Goal: Task Accomplishment & Management: Complete application form

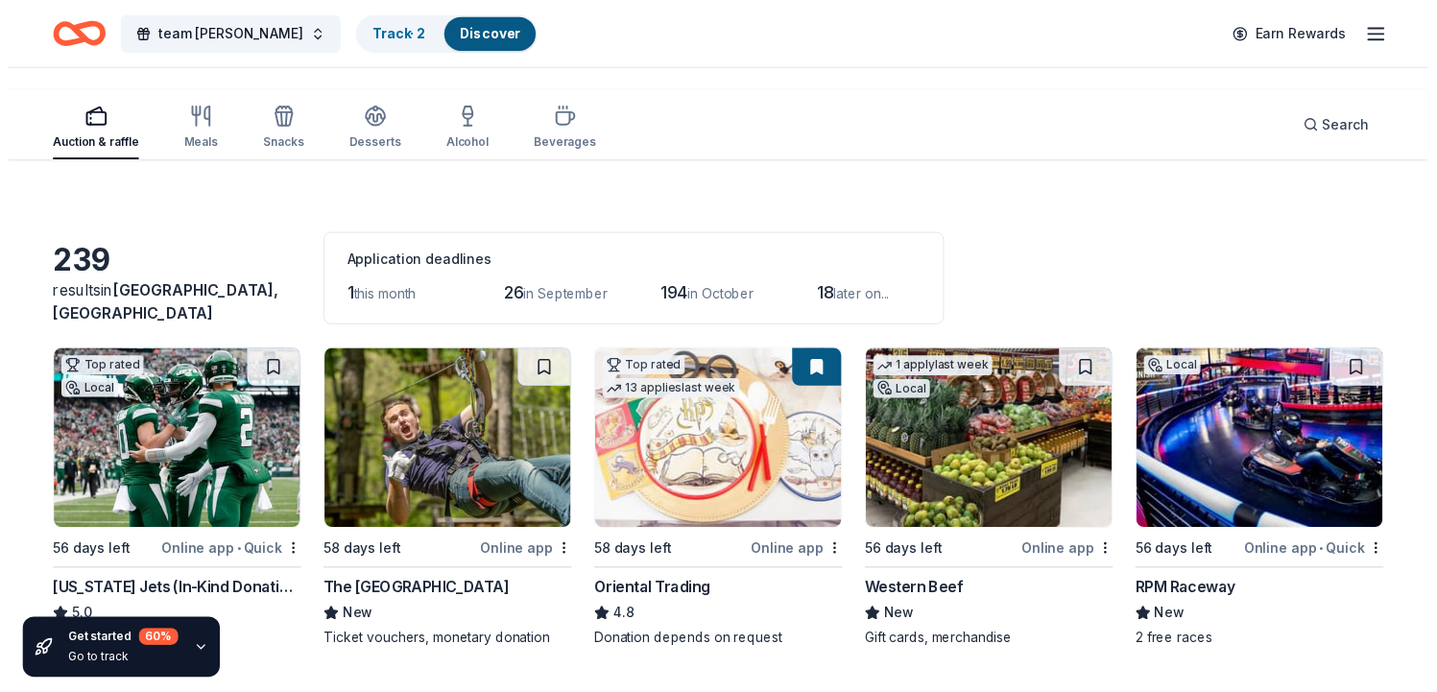
scroll to position [9631, 0]
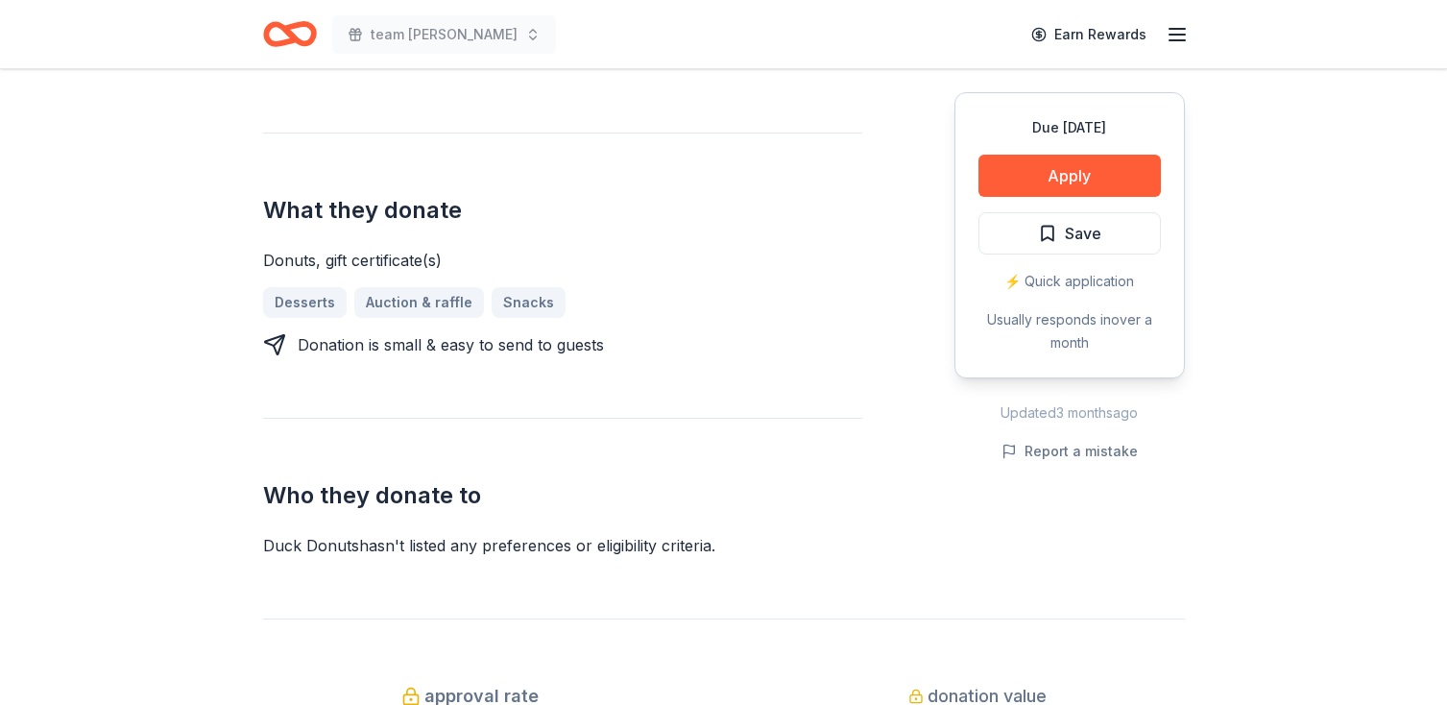
scroll to position [735, 0]
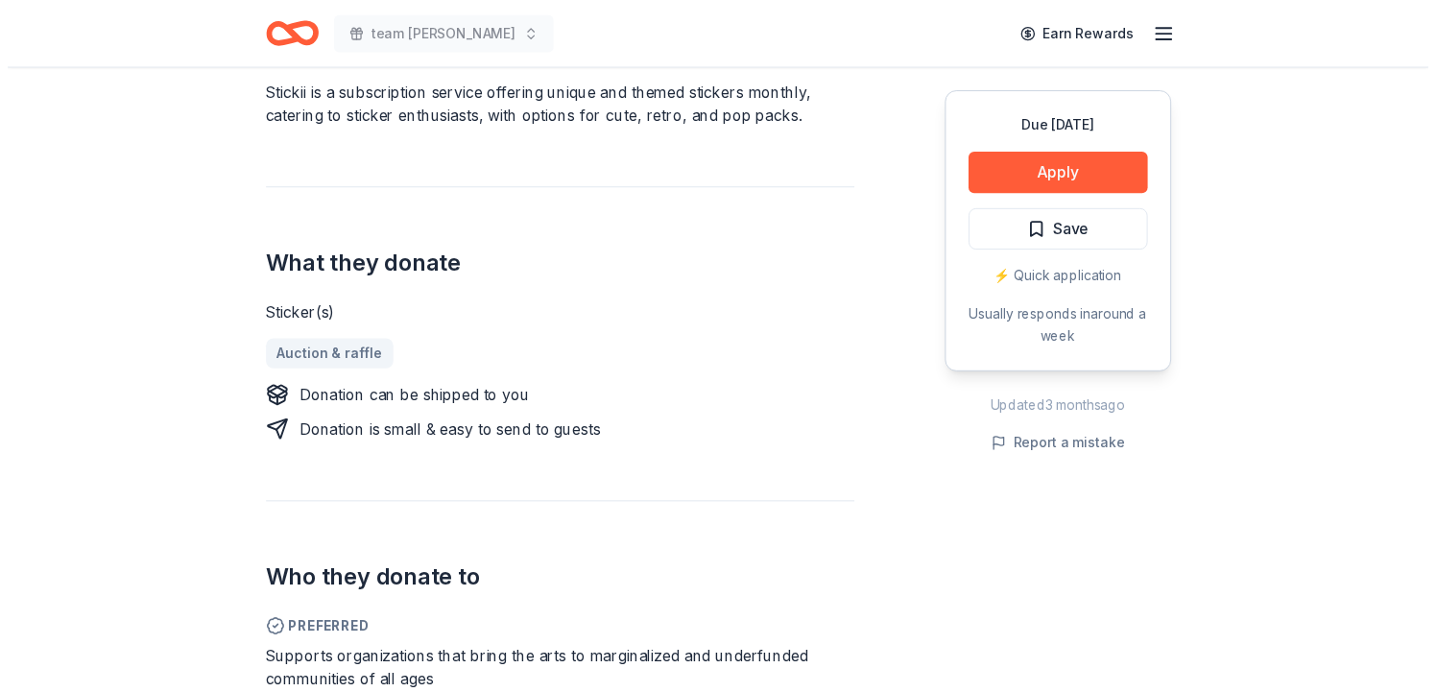
scroll to position [610, 0]
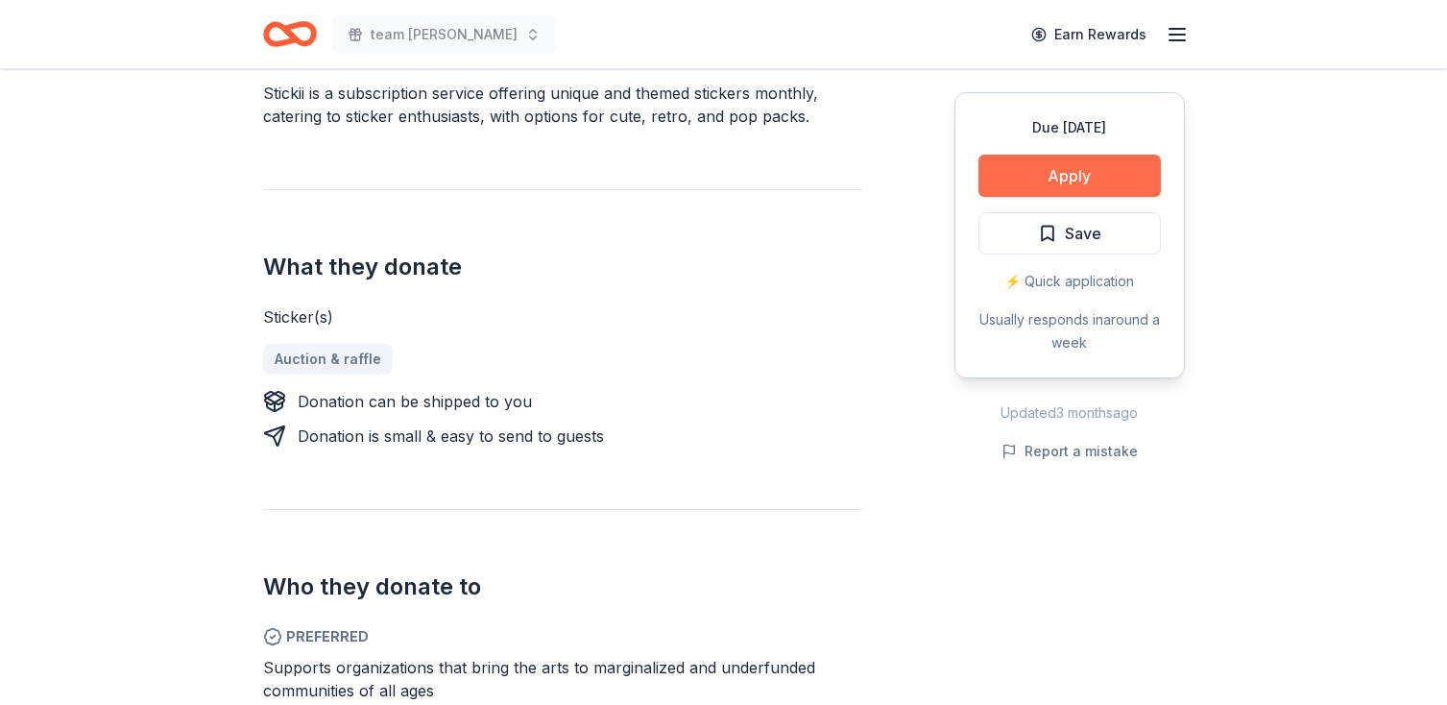
click at [1023, 197] on button "Apply" at bounding box center [1069, 176] width 182 height 42
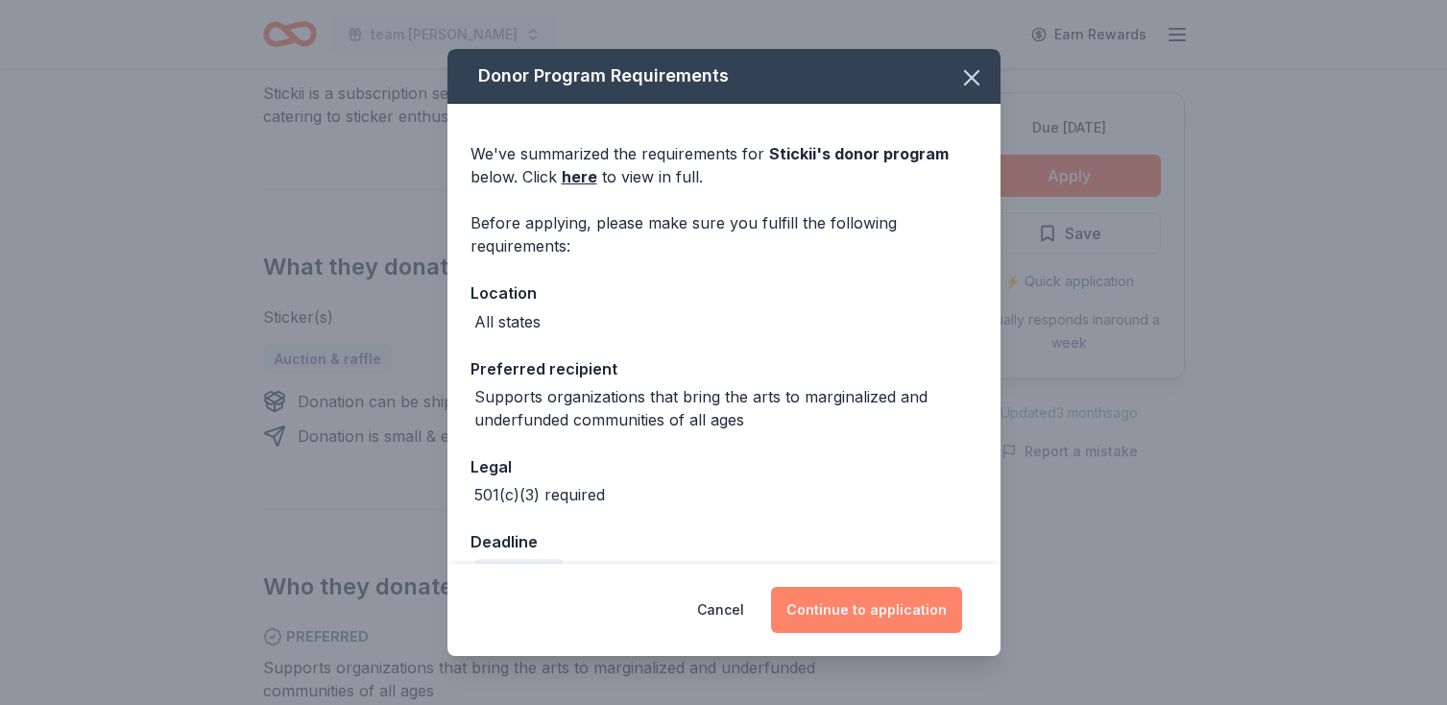
click at [871, 587] on button "Continue to application" at bounding box center [866, 610] width 191 height 46
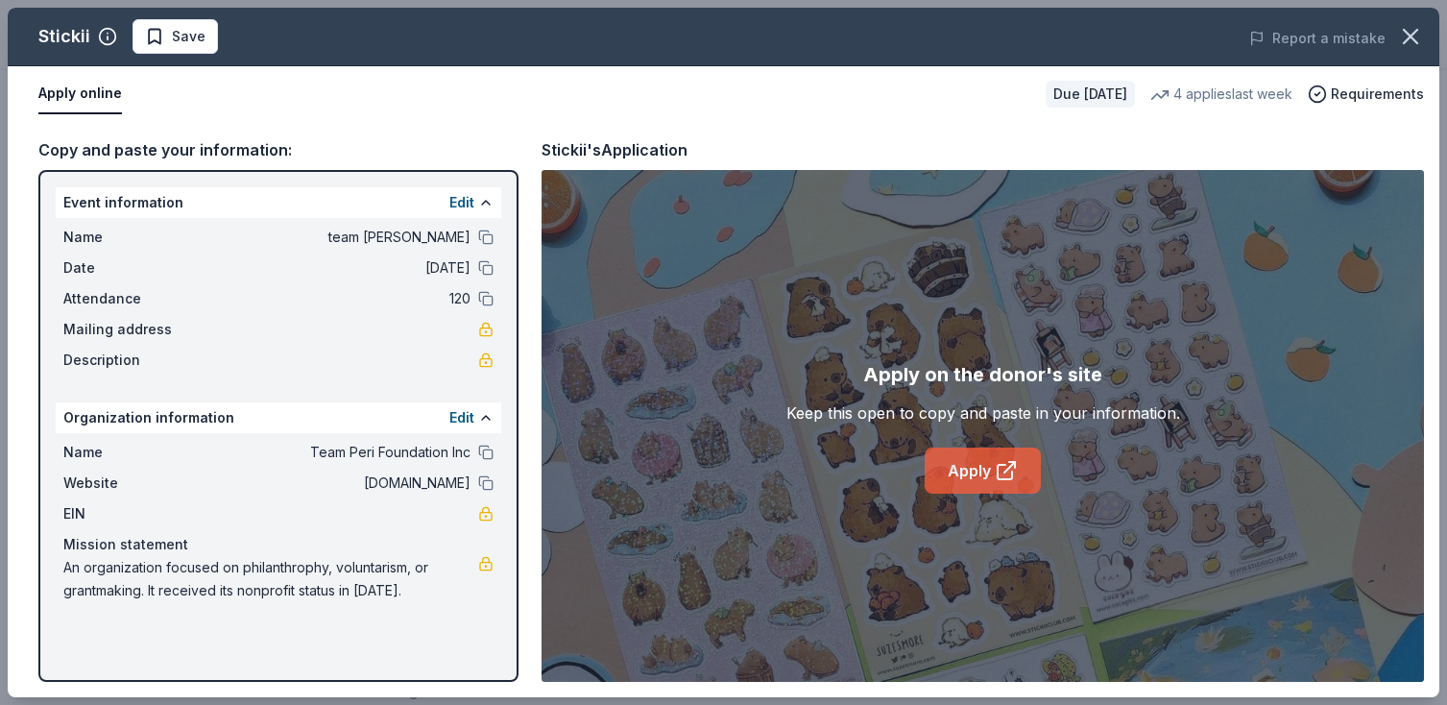
click at [943, 494] on link "Apply" at bounding box center [983, 470] width 116 height 46
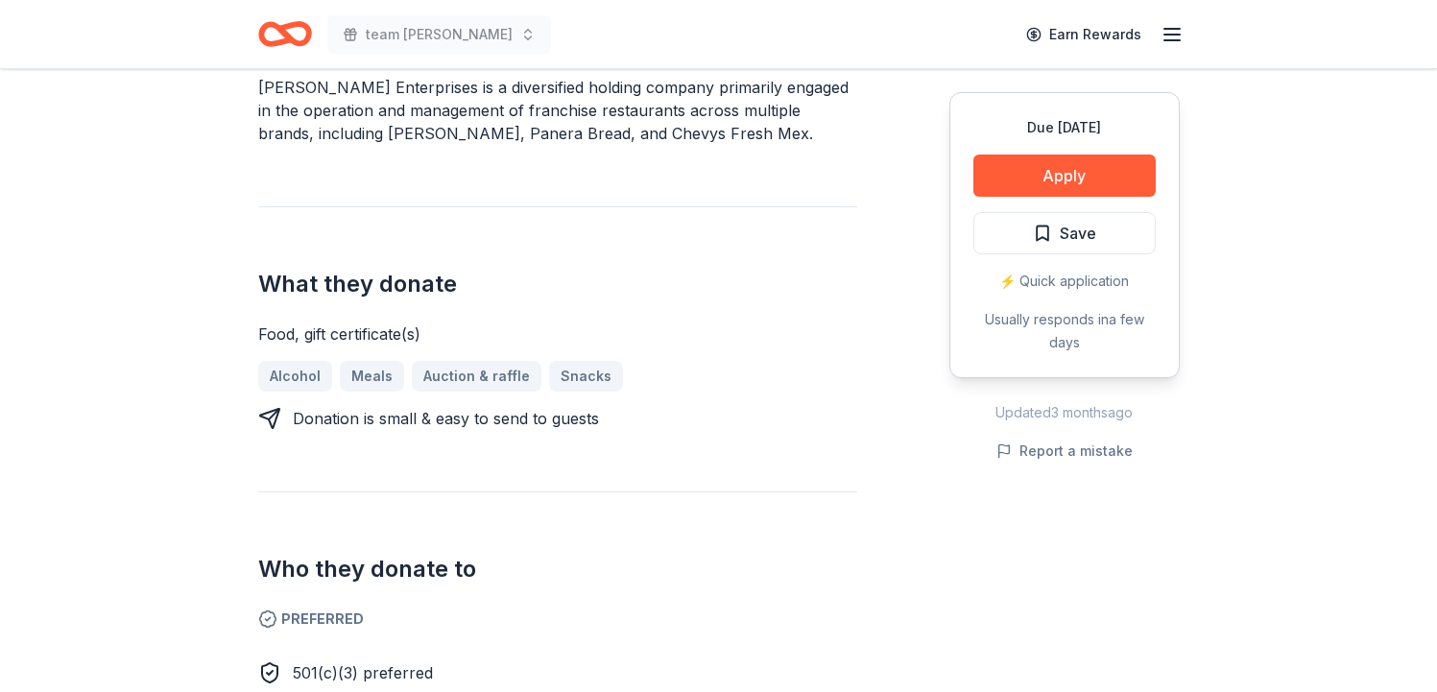
scroll to position [616, 0]
click at [980, 197] on button "Apply" at bounding box center [1065, 176] width 182 height 42
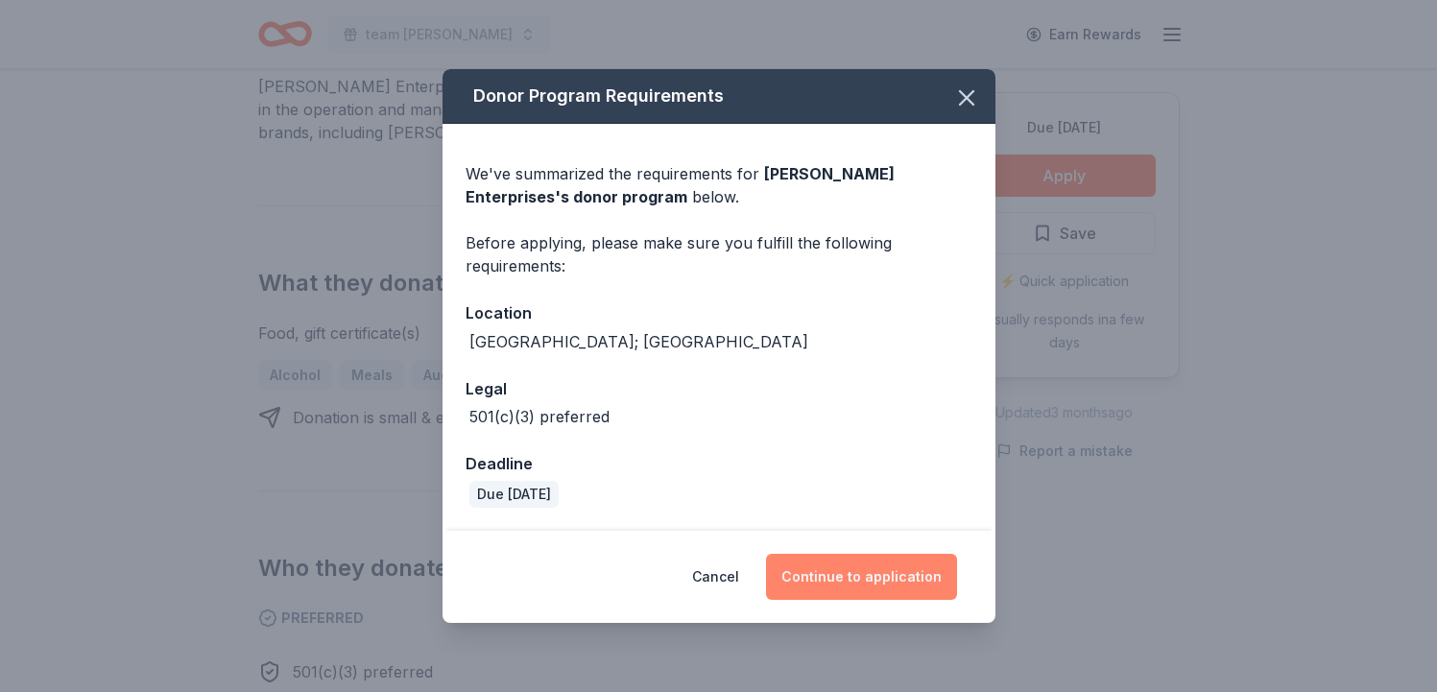
click at [953, 554] on button "Continue to application" at bounding box center [861, 577] width 191 height 46
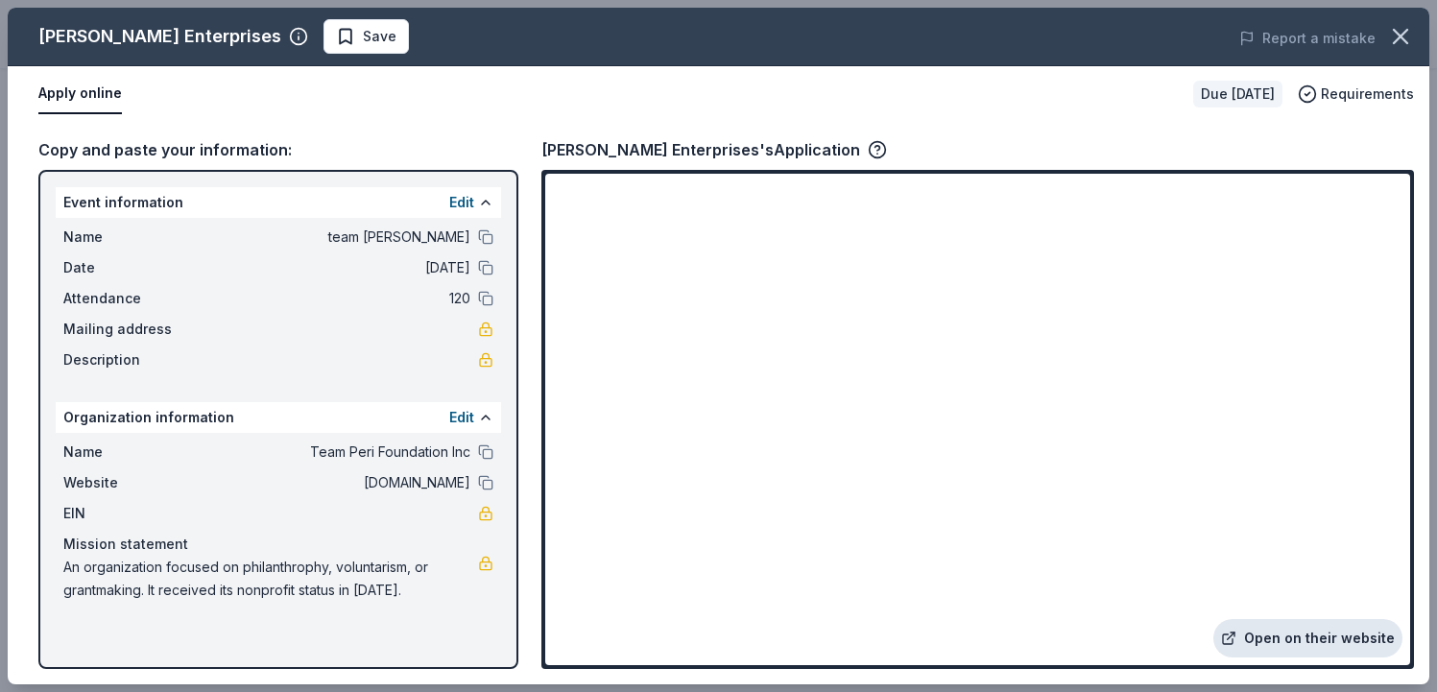
click at [1214, 619] on link "Open on their website" at bounding box center [1308, 638] width 189 height 38
